Goal: Task Accomplishment & Management: Manage account settings

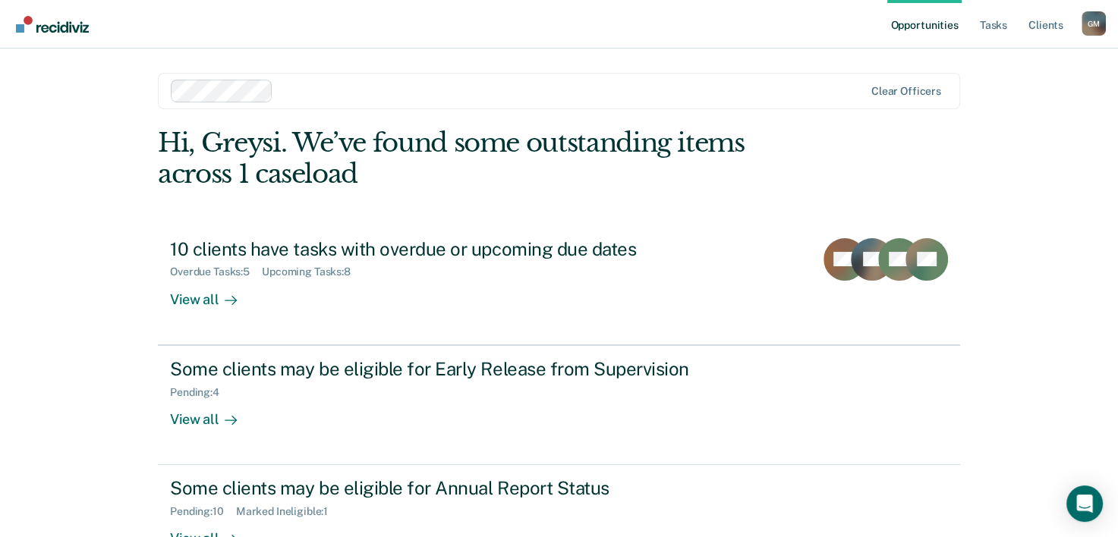
scroll to position [46, 0]
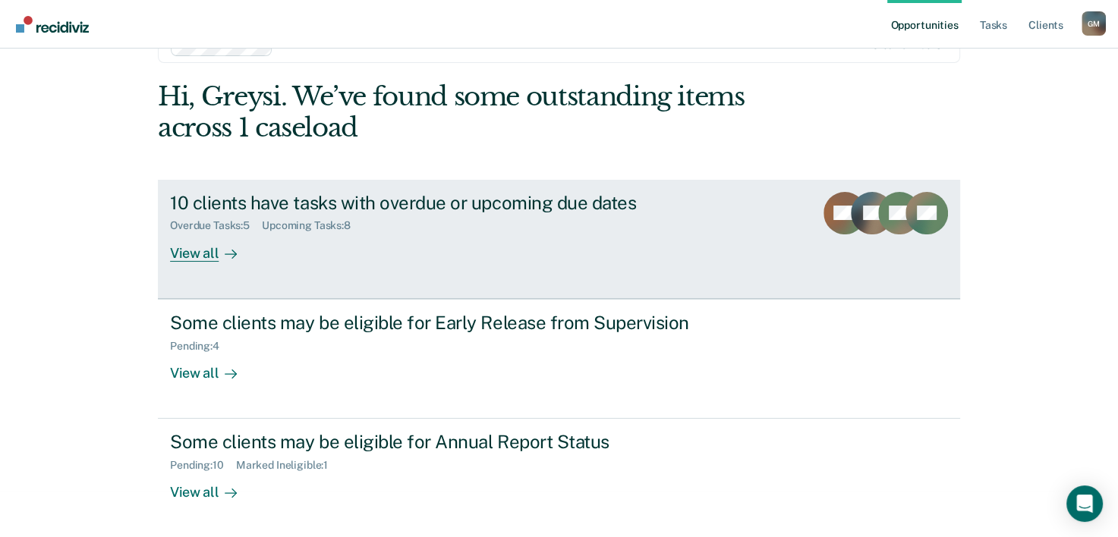
click at [232, 254] on icon at bounding box center [234, 254] width 4 height 8
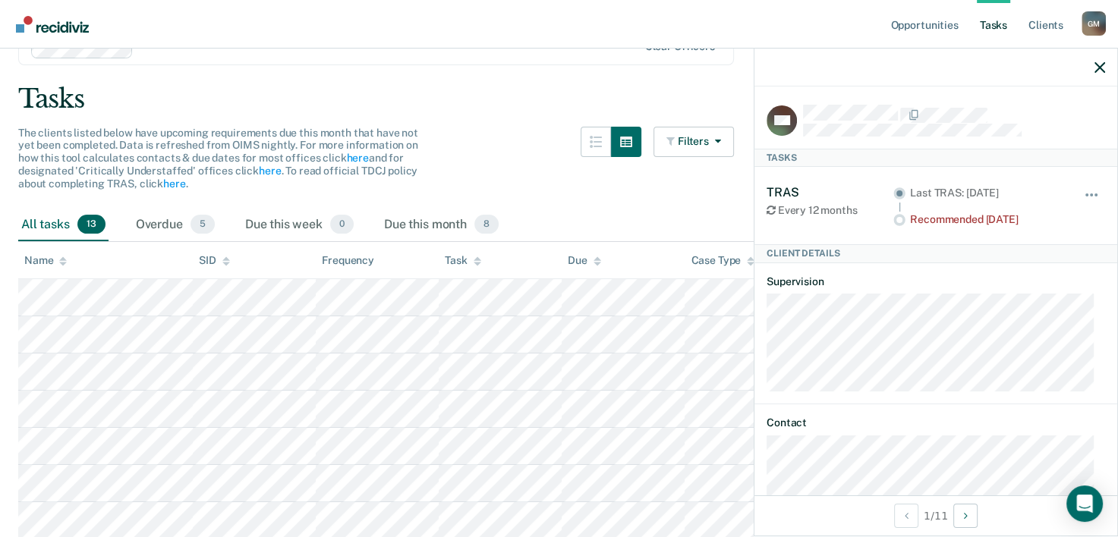
scroll to position [30, 0]
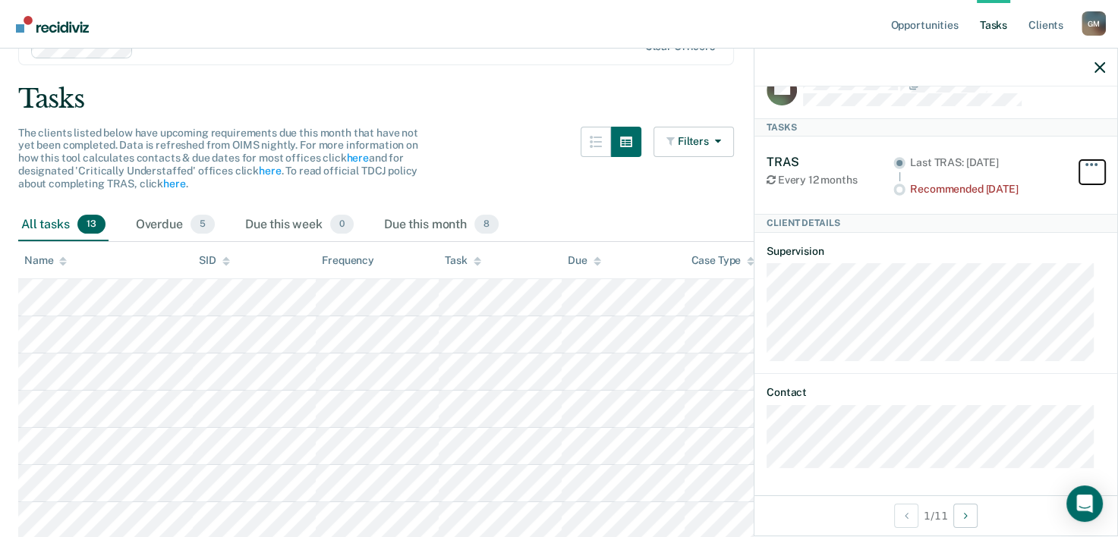
click at [1079, 160] on button "button" at bounding box center [1092, 172] width 26 height 24
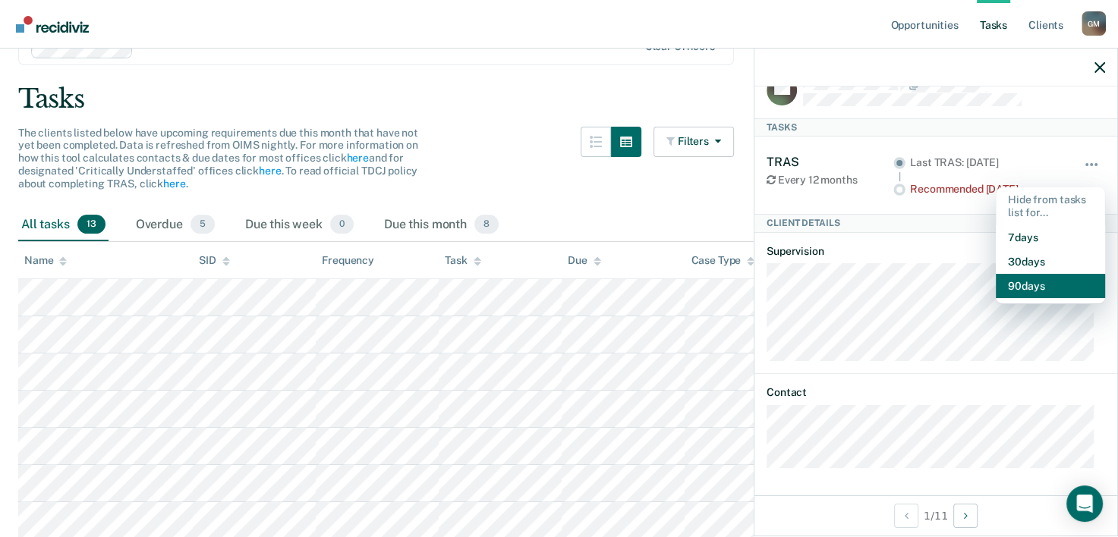
click at [1043, 282] on button "90 days" at bounding box center [1050, 286] width 109 height 24
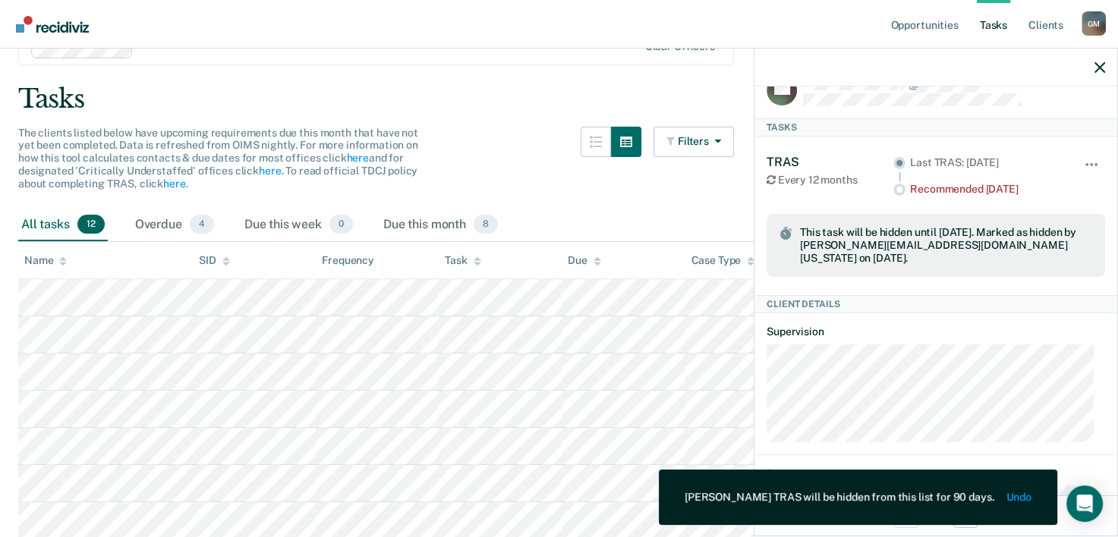
click at [553, 209] on div "All tasks 12 Overdue 4 Due this week 0 Due this month 8" at bounding box center [558, 225] width 1081 height 33
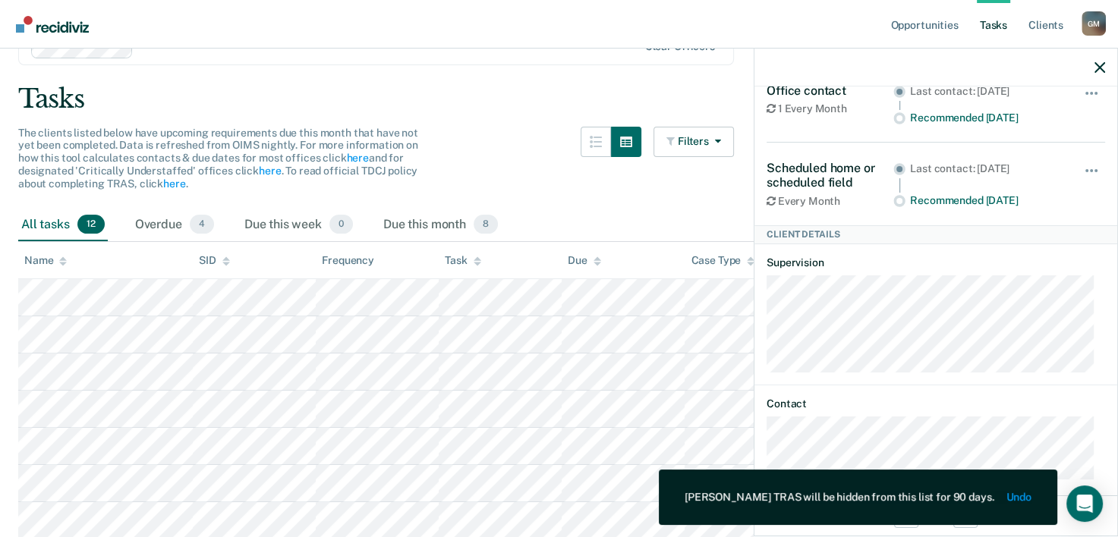
scroll to position [0, 0]
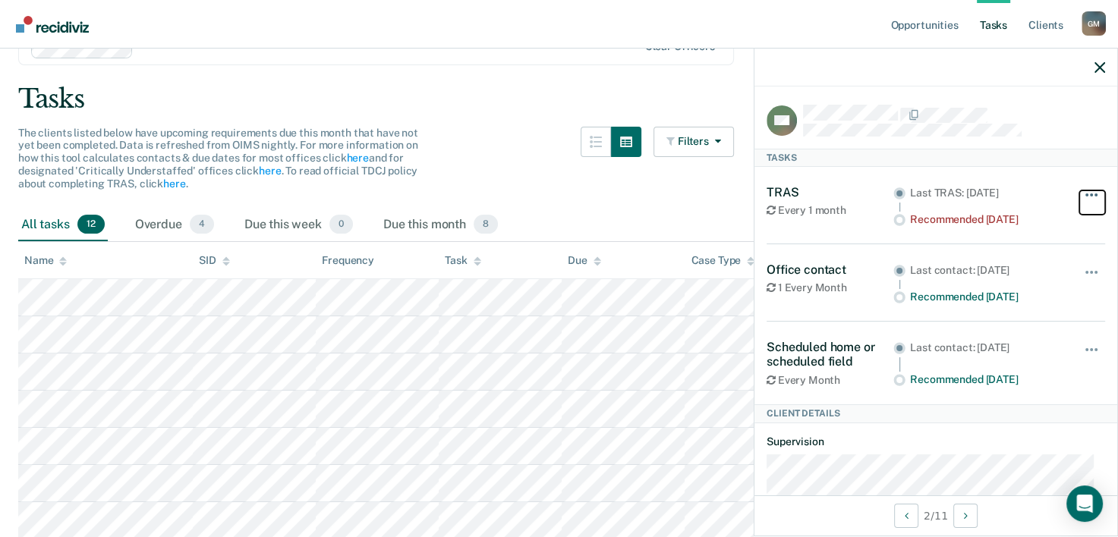
click at [1079, 192] on button "button" at bounding box center [1092, 202] width 26 height 24
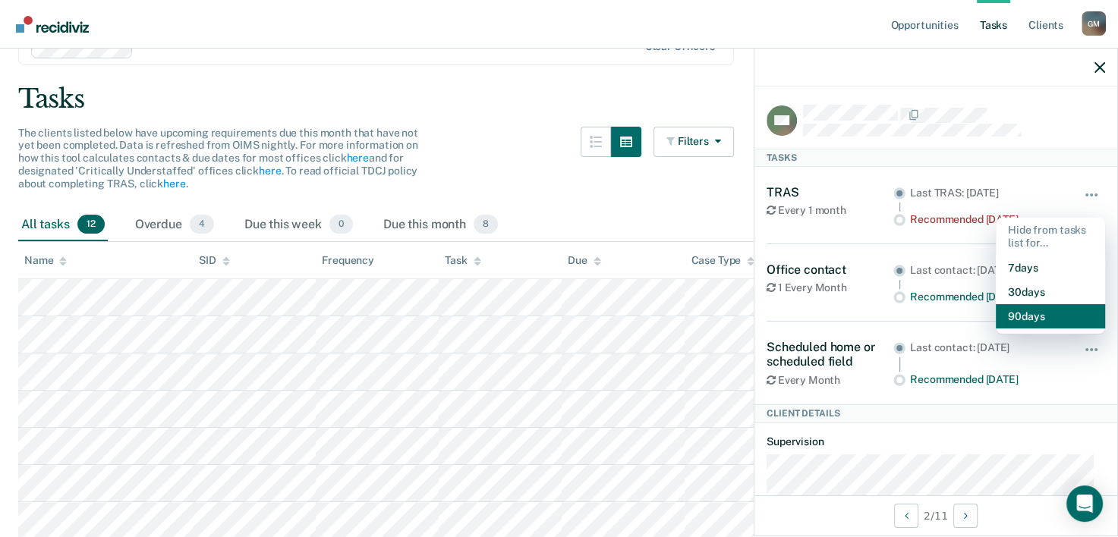
click at [1071, 321] on button "90 days" at bounding box center [1050, 316] width 109 height 24
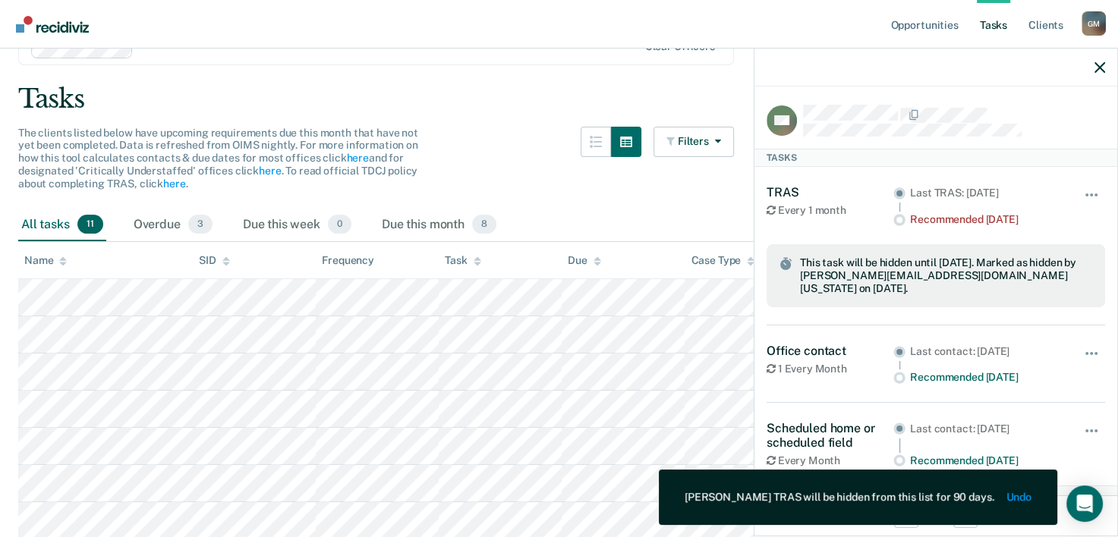
click at [681, 209] on div "All tasks 11 Overdue 3 Due this week 0 Due this month 8" at bounding box center [558, 225] width 1081 height 33
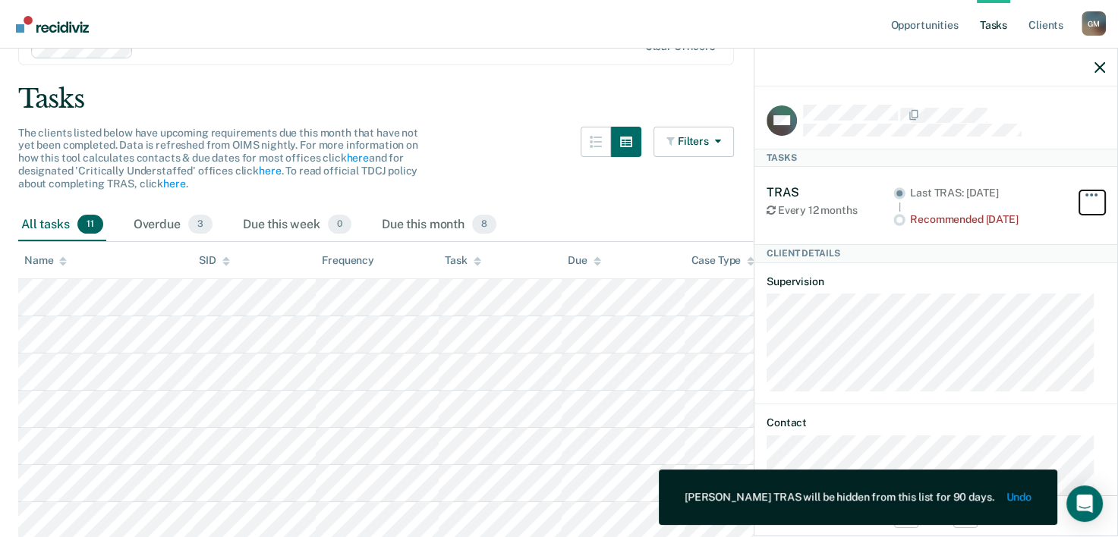
click at [1088, 194] on button "button" at bounding box center [1092, 202] width 26 height 24
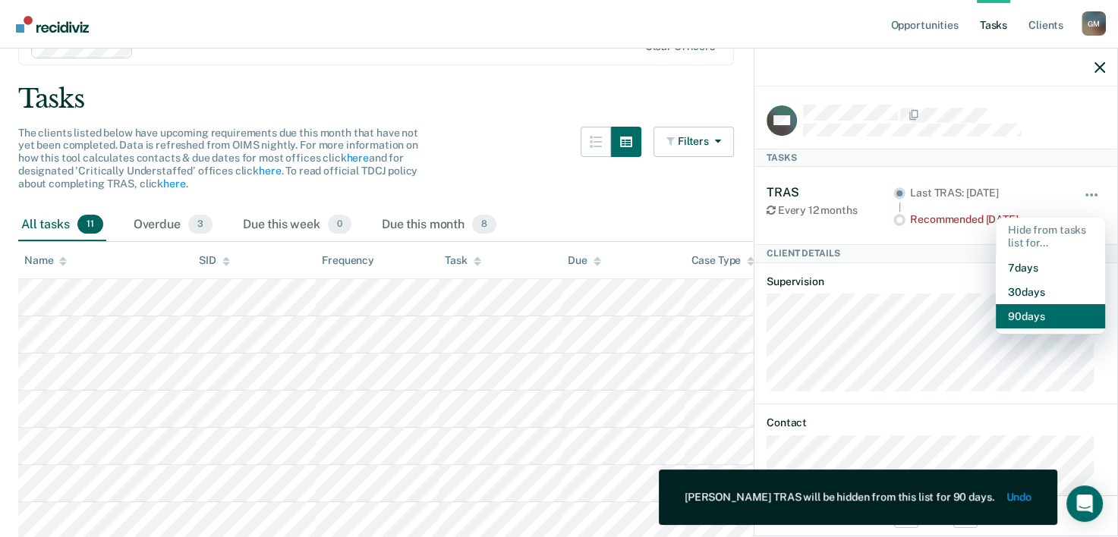
click at [1046, 304] on button "90 days" at bounding box center [1050, 316] width 109 height 24
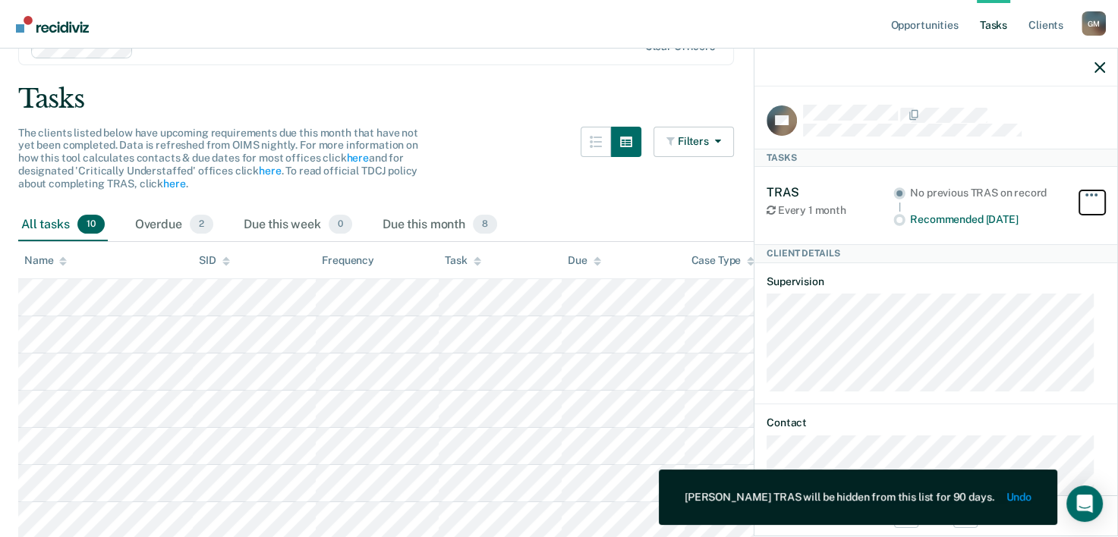
click at [1081, 195] on button "button" at bounding box center [1092, 202] width 26 height 24
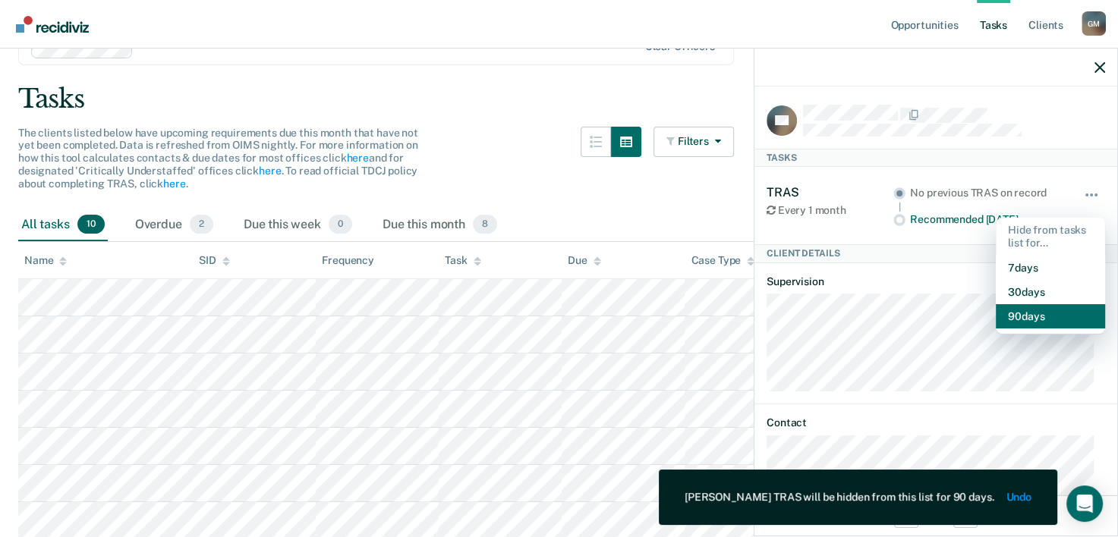
click at [1019, 323] on button "90 days" at bounding box center [1050, 316] width 109 height 24
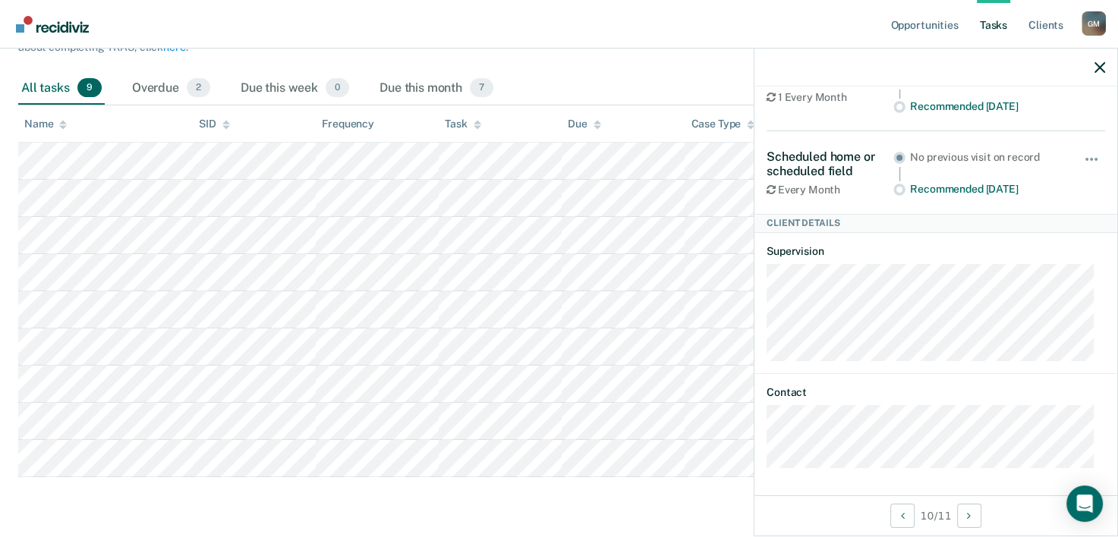
scroll to position [30, 0]
